Goal: Answer question/provide support: Share knowledge or assist other users

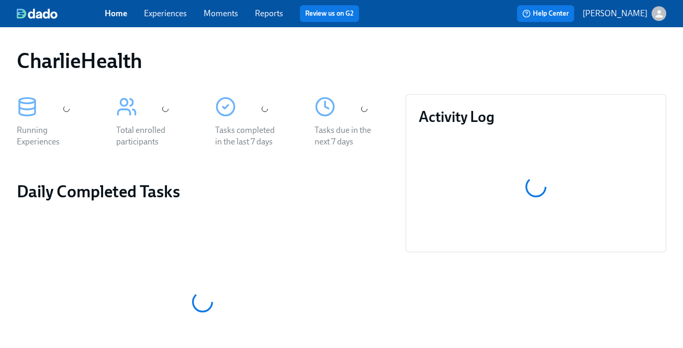
click at [177, 17] on link "Experiences" at bounding box center [165, 13] width 43 height 10
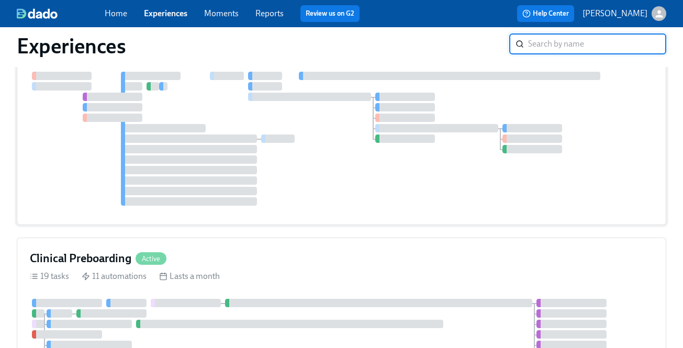
scroll to position [105, 0]
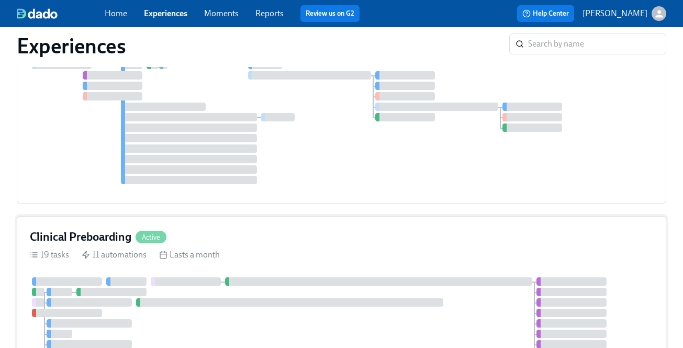
click at [219, 243] on div "Clinical Preboarding Active" at bounding box center [341, 237] width 623 height 16
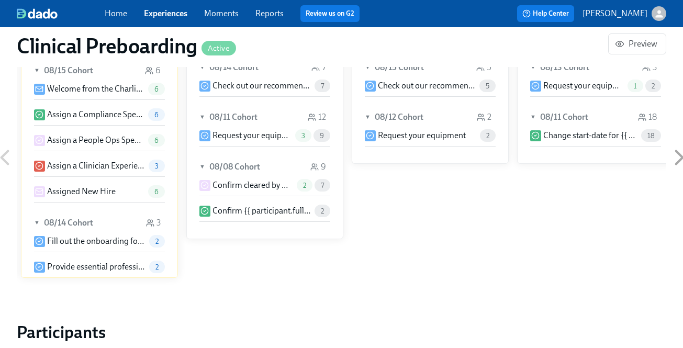
scroll to position [1112, 0]
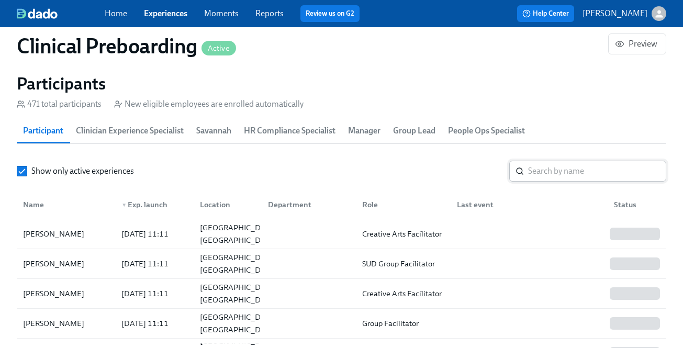
click at [561, 172] on input "search" at bounding box center [597, 171] width 138 height 21
paste input "[PERSON_NAME]"
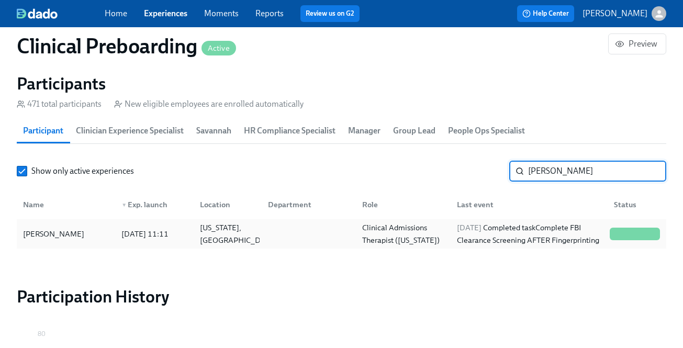
click at [501, 237] on div "[DATE] Completed task Complete FBI Clearance Screening AFTER Fingerprinting" at bounding box center [529, 233] width 153 height 25
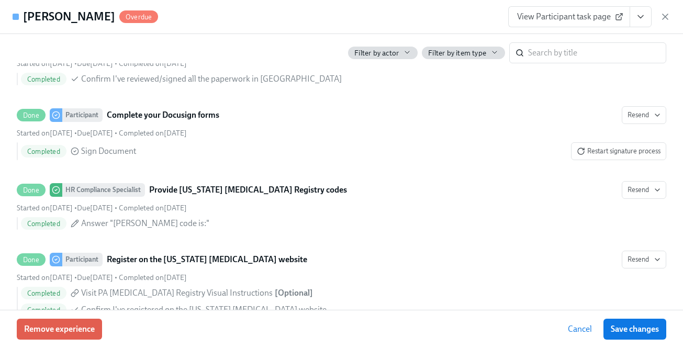
scroll to position [0, 13707]
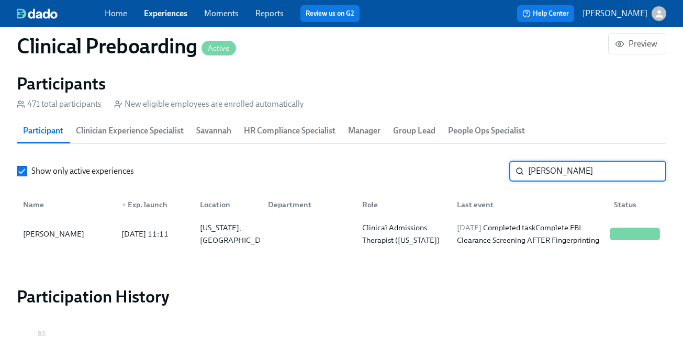
click at [554, 172] on input "[PERSON_NAME]" at bounding box center [597, 171] width 138 height 21
paste input "[PERSON_NAME]"
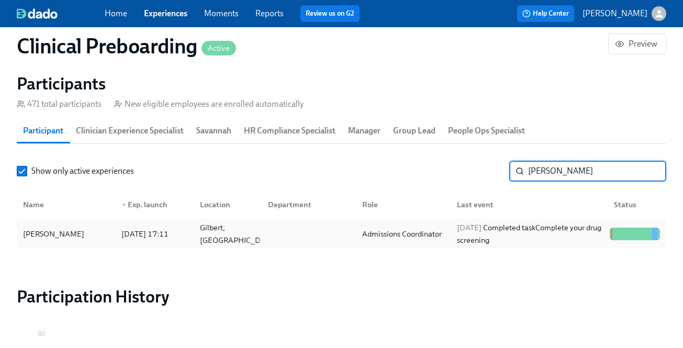
click at [518, 236] on div "[DATE] Completed task Complete your drug screening" at bounding box center [529, 233] width 153 height 25
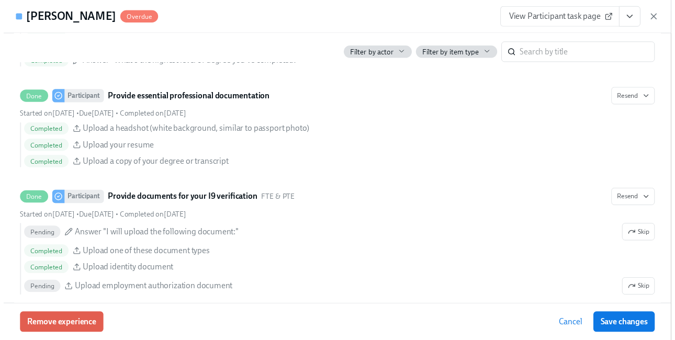
scroll to position [0, 13733]
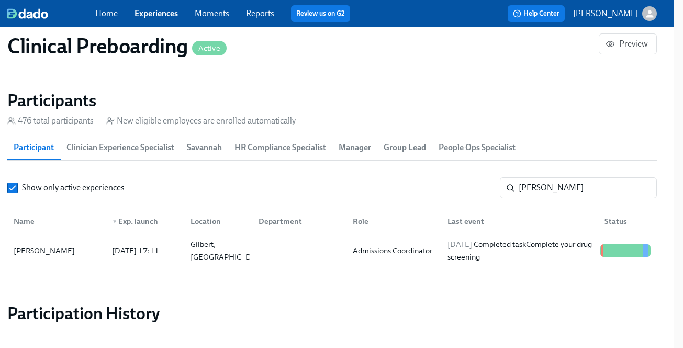
scroll to position [0, 13733]
click at [545, 187] on input "[PERSON_NAME]" at bounding box center [588, 187] width 138 height 21
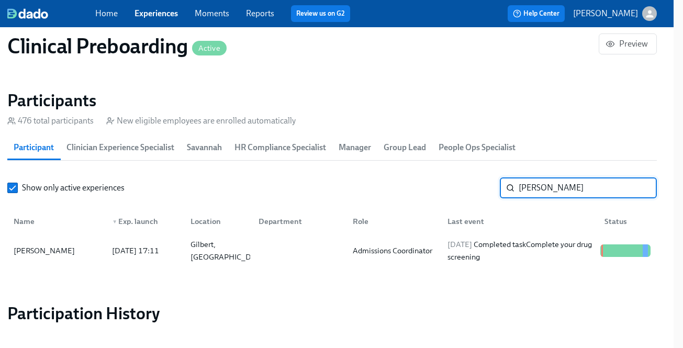
click at [545, 187] on input "[PERSON_NAME]" at bounding box center [588, 187] width 138 height 21
click at [550, 188] on input "[PERSON_NAME]" at bounding box center [588, 187] width 138 height 21
paste input "Potenza"
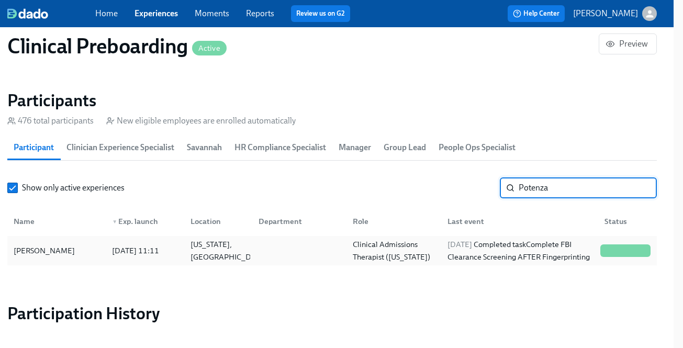
type input "Potenza"
click at [277, 257] on div at bounding box center [297, 250] width 94 height 21
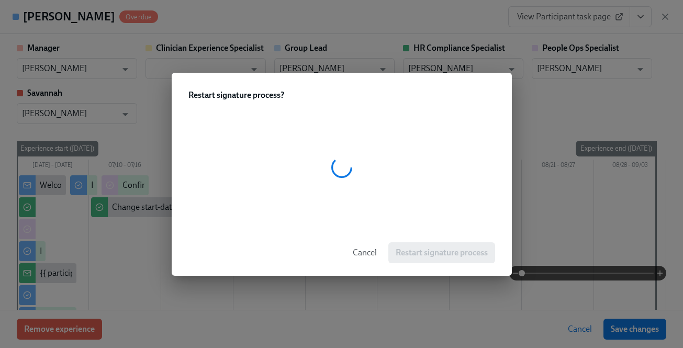
scroll to position [1669, 0]
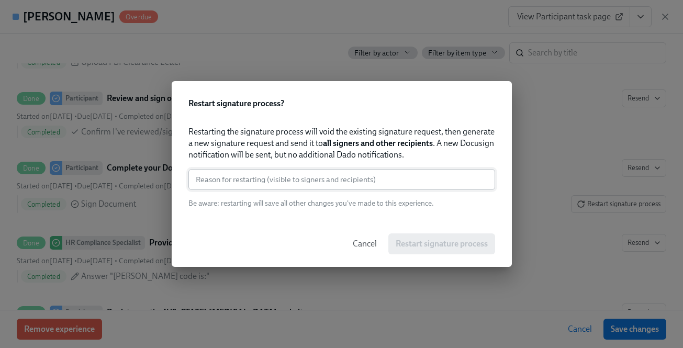
click at [363, 177] on input "text" at bounding box center [341, 179] width 307 height 21
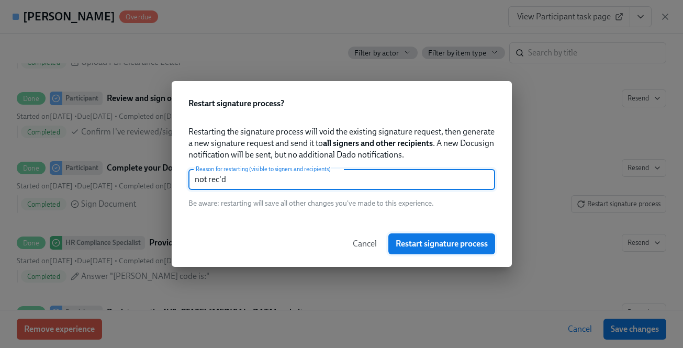
type input "not rec'd"
click at [450, 240] on span "Restart signature process" at bounding box center [442, 244] width 92 height 10
